Goal: Transaction & Acquisition: Download file/media

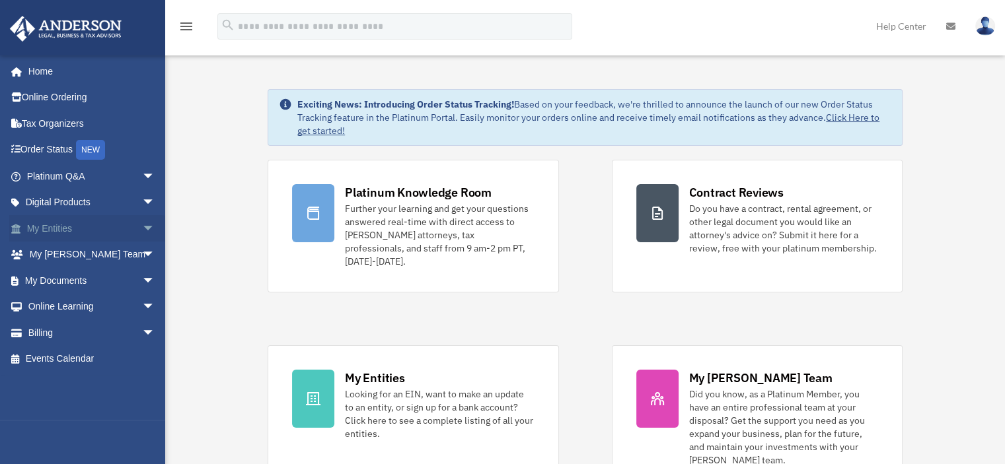
click at [71, 231] on link "My Entities arrow_drop_down" at bounding box center [92, 228] width 166 height 26
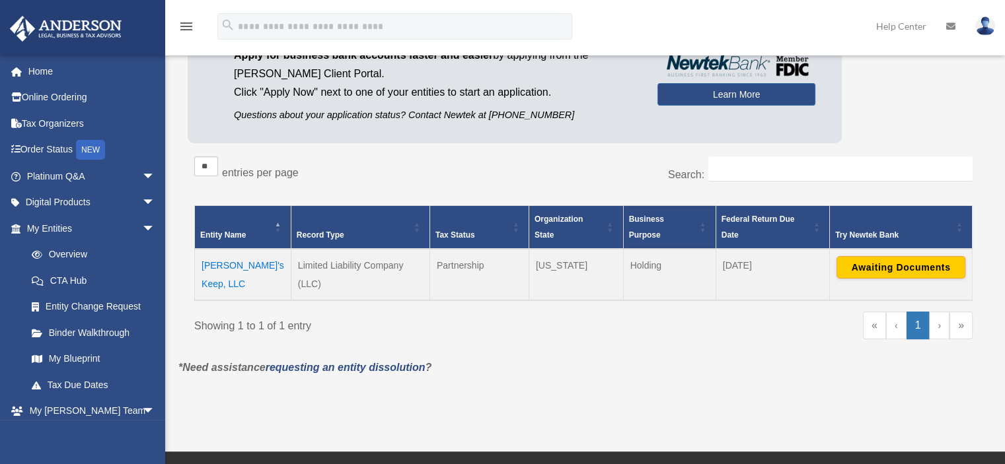
scroll to position [127, 0]
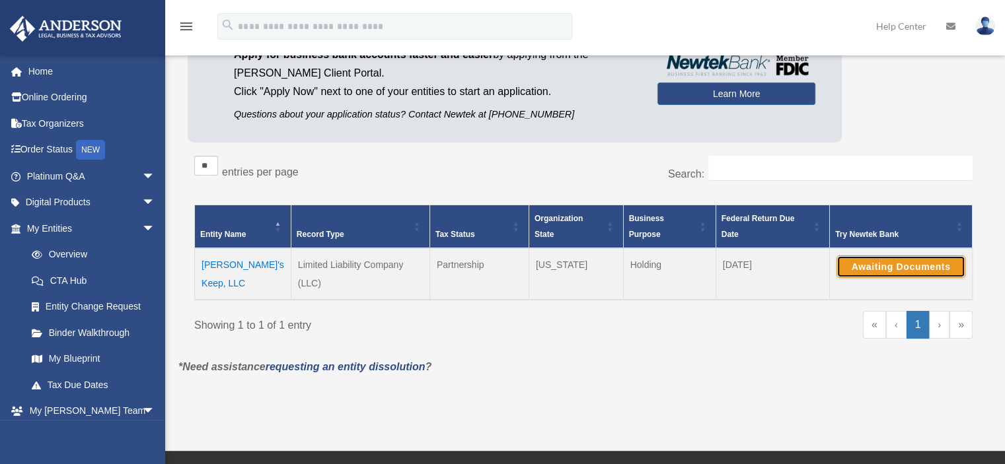
click at [923, 267] on button "Awaiting Documents" at bounding box center [900, 267] width 129 height 22
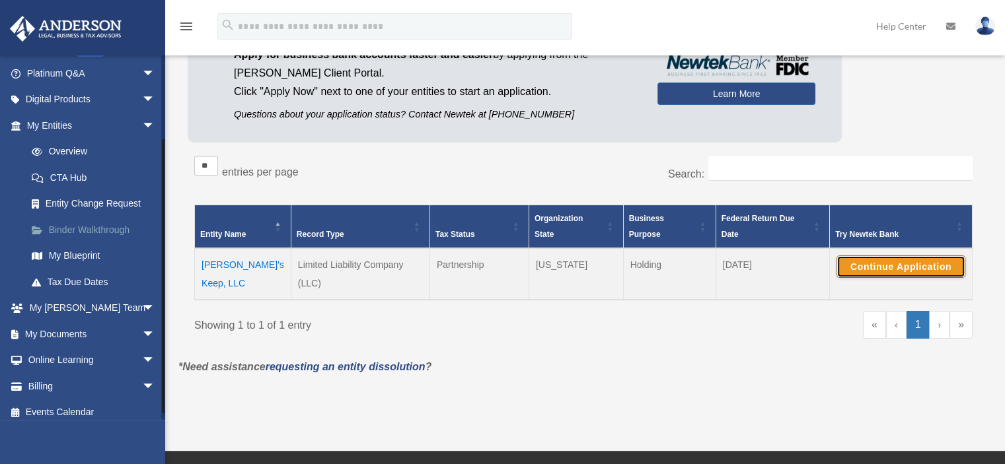
scroll to position [111, 0]
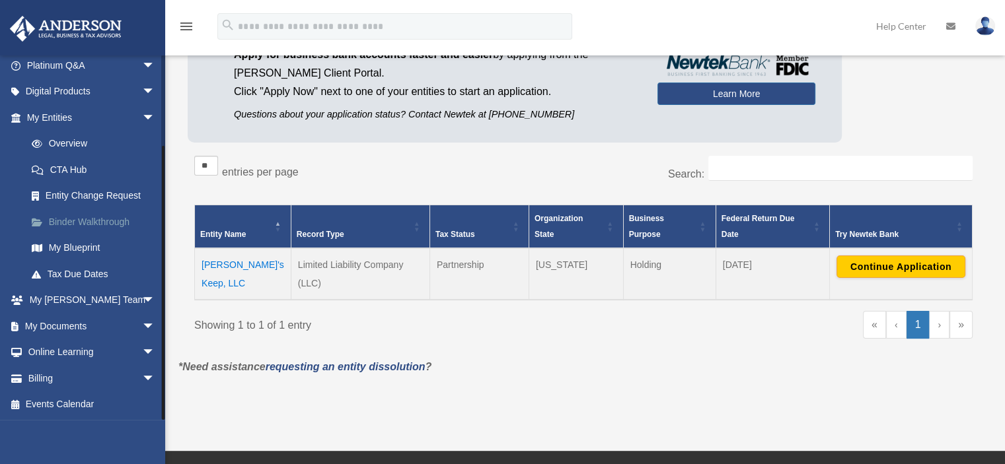
click at [72, 332] on link "My Documents arrow_drop_down" at bounding box center [92, 326] width 166 height 26
click at [142, 326] on span "arrow_drop_down" at bounding box center [155, 326] width 26 height 27
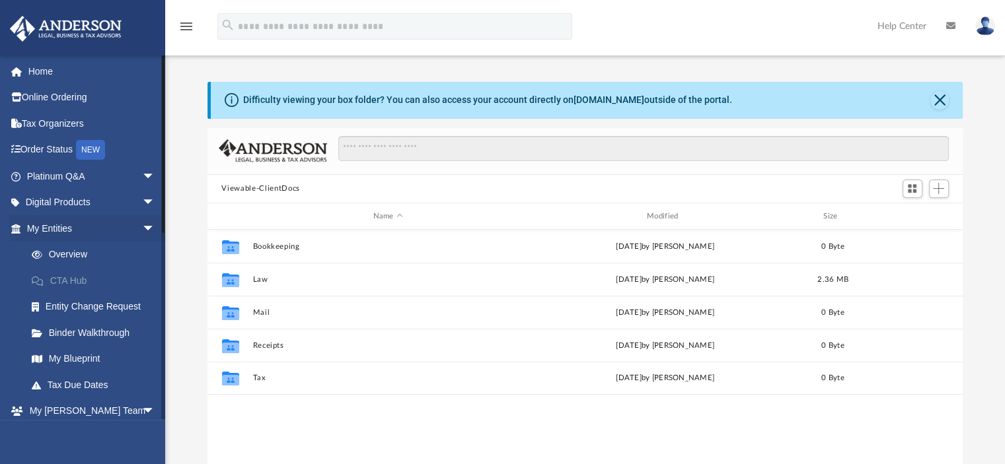
scroll to position [290, 745]
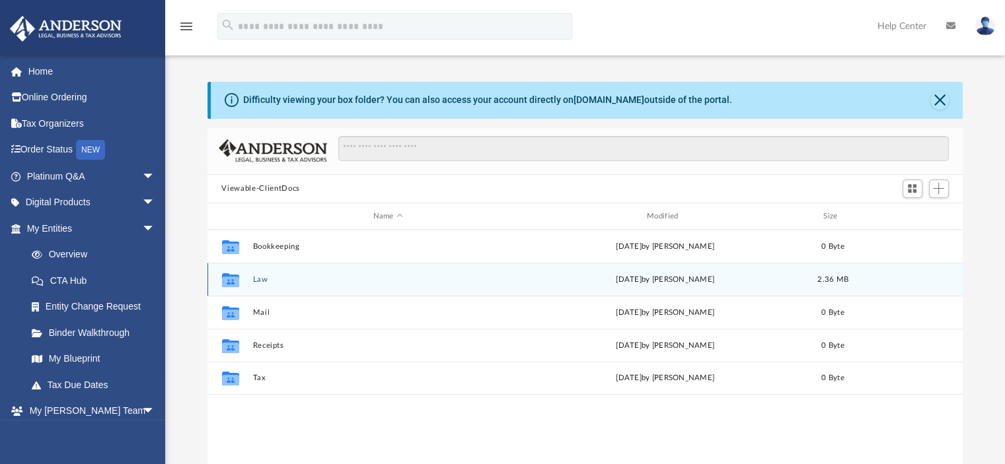
click at [260, 278] on button "Law" at bounding box center [387, 279] width 271 height 9
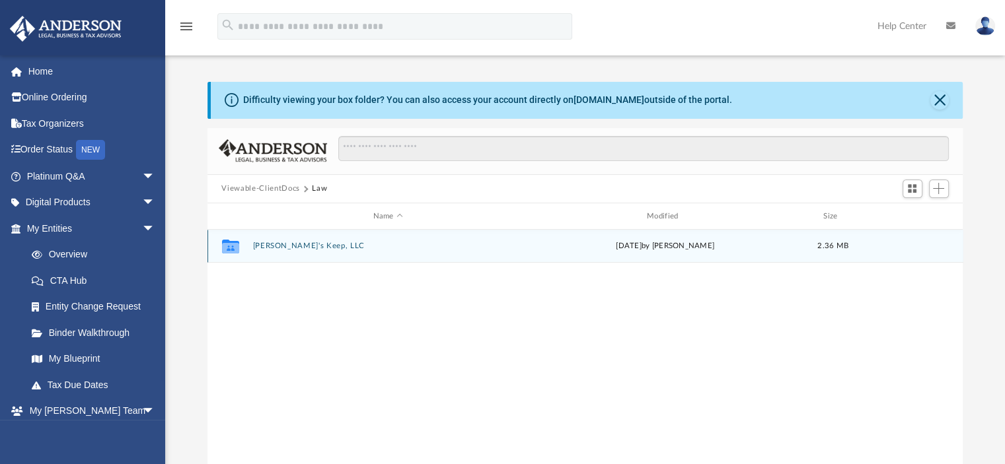
click at [287, 247] on button "Brilyn's Keep, LLC" at bounding box center [387, 246] width 271 height 9
click at [287, 247] on button "Initial Docs" at bounding box center [387, 246] width 271 height 9
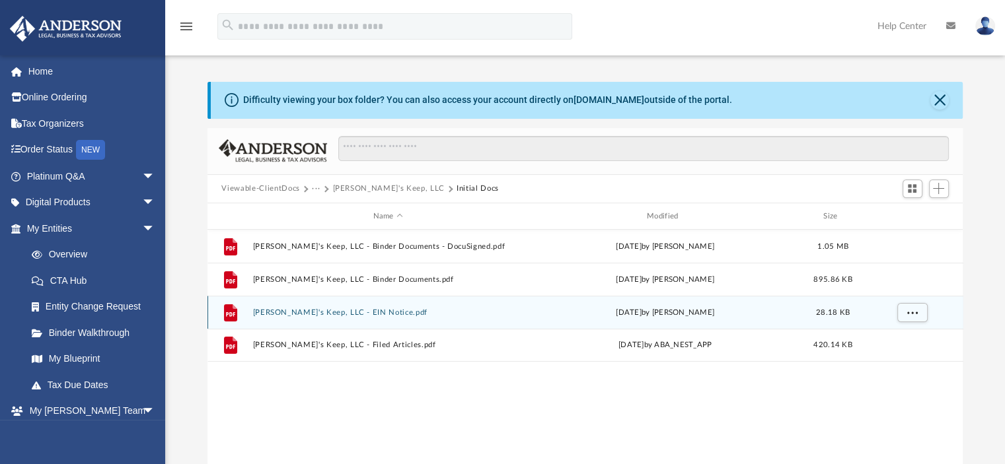
click at [357, 314] on button "Brilyn's Keep, LLC - EIN Notice.pdf" at bounding box center [387, 312] width 271 height 9
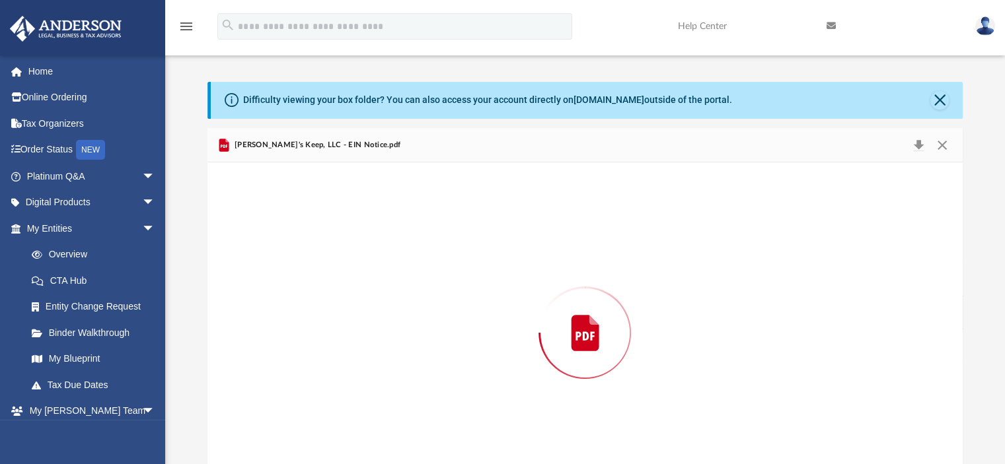
scroll to position [39, 0]
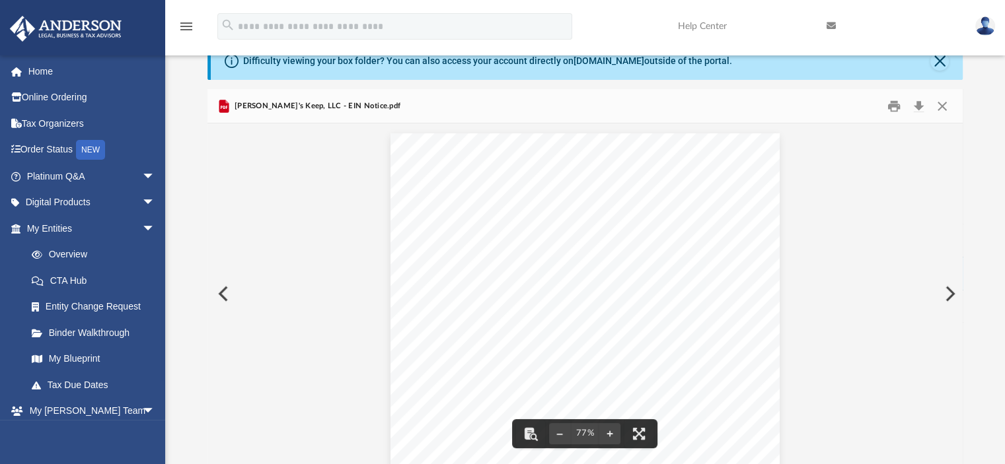
click at [635, 326] on div "Page 1" at bounding box center [585, 302] width 390 height 338
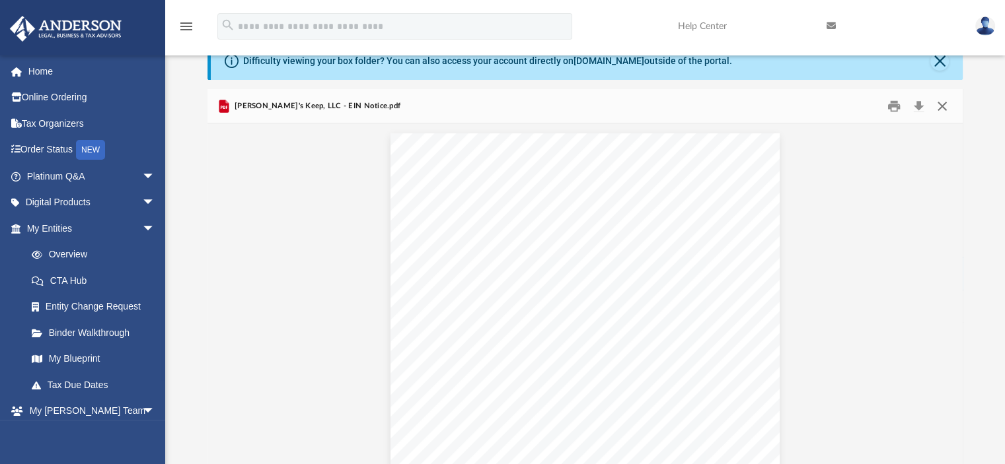
click at [941, 107] on button "Close" at bounding box center [942, 106] width 24 height 20
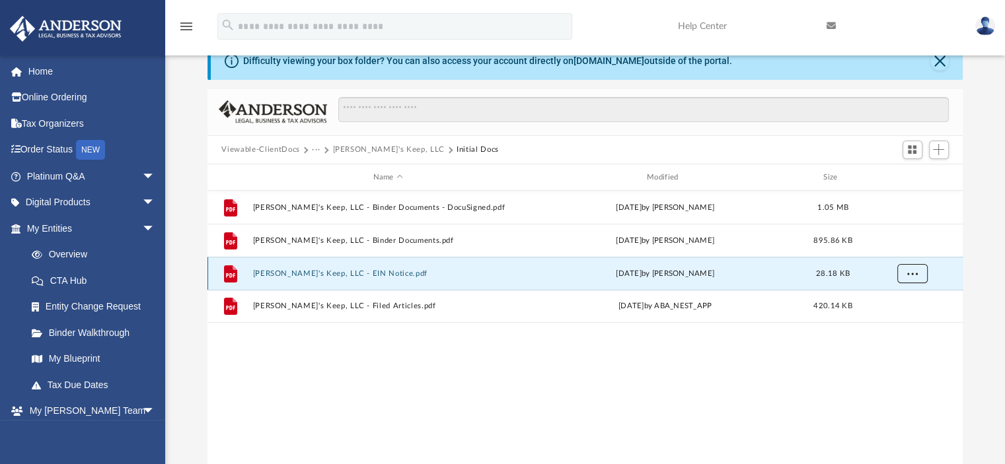
click at [908, 270] on span "More options" at bounding box center [911, 273] width 11 height 7
click at [898, 322] on li "Download" at bounding box center [899, 321] width 38 height 14
